Goal: Navigation & Orientation: Find specific page/section

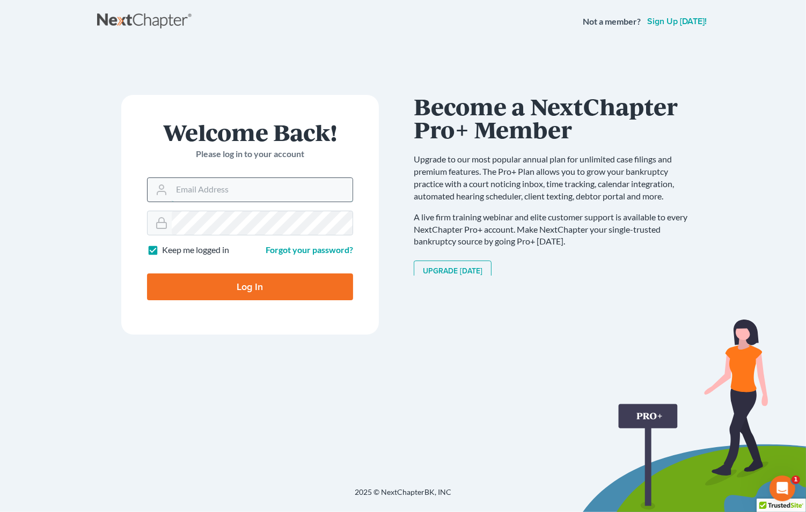
click at [245, 188] on input "Email Address" at bounding box center [262, 190] width 181 height 24
type input "[EMAIL_ADDRESS][DOMAIN_NAME]"
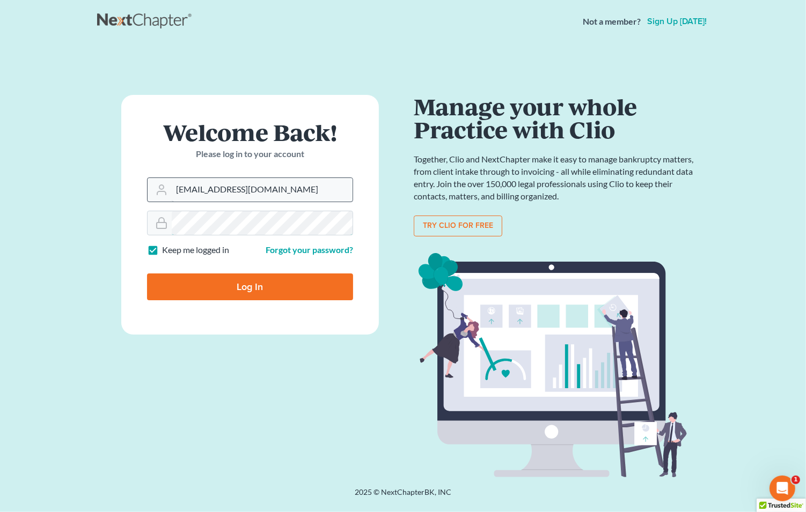
click at [147, 274] on input "Log In" at bounding box center [250, 287] width 206 height 27
type input "Thinking..."
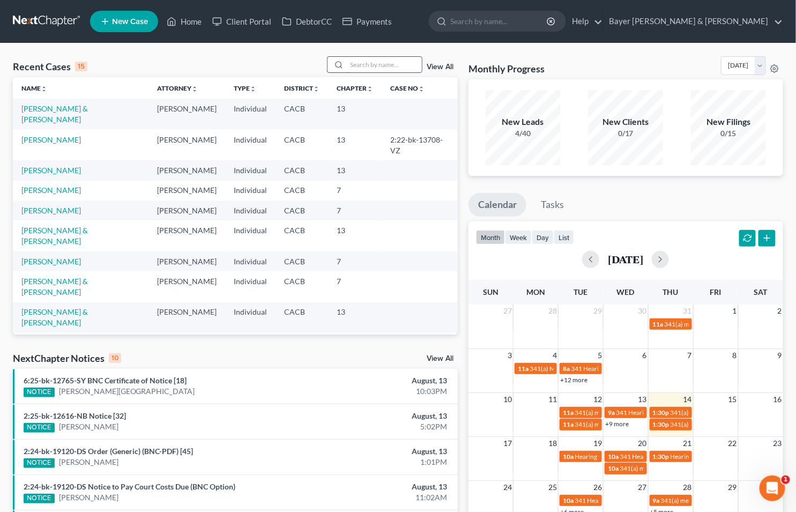
click at [374, 61] on input "search" at bounding box center [384, 65] width 75 height 16
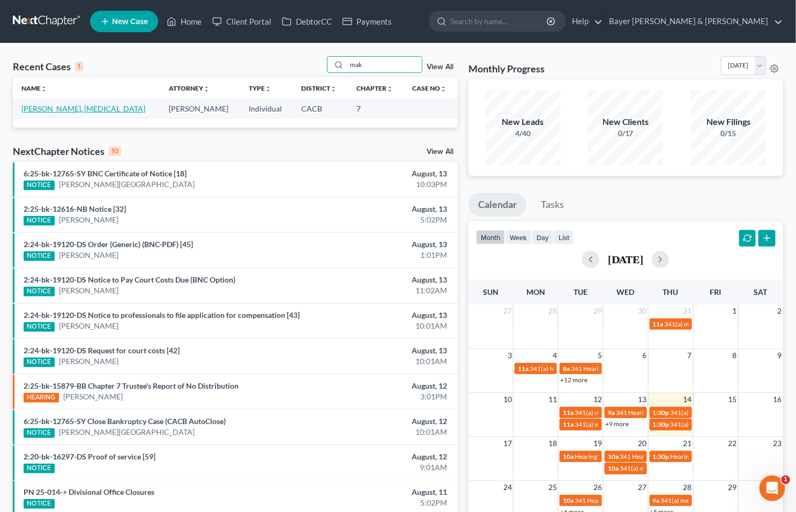
type input "mak"
click at [46, 110] on link "Maksimchik, Nikita" at bounding box center [83, 108] width 124 height 9
